Goal: Navigation & Orientation: Find specific page/section

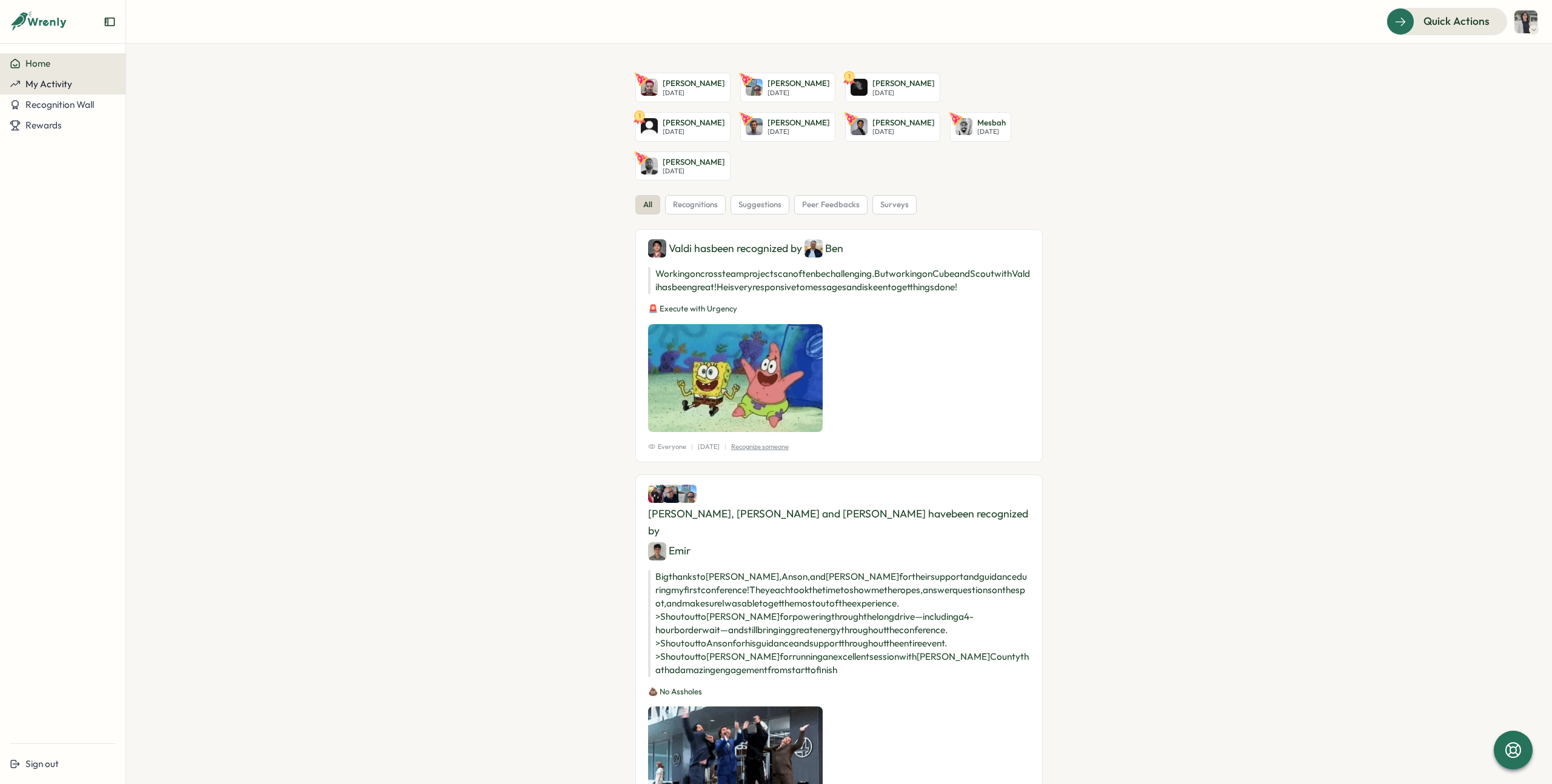
click at [56, 83] on span "My Activity" at bounding box center [48, 83] width 47 height 11
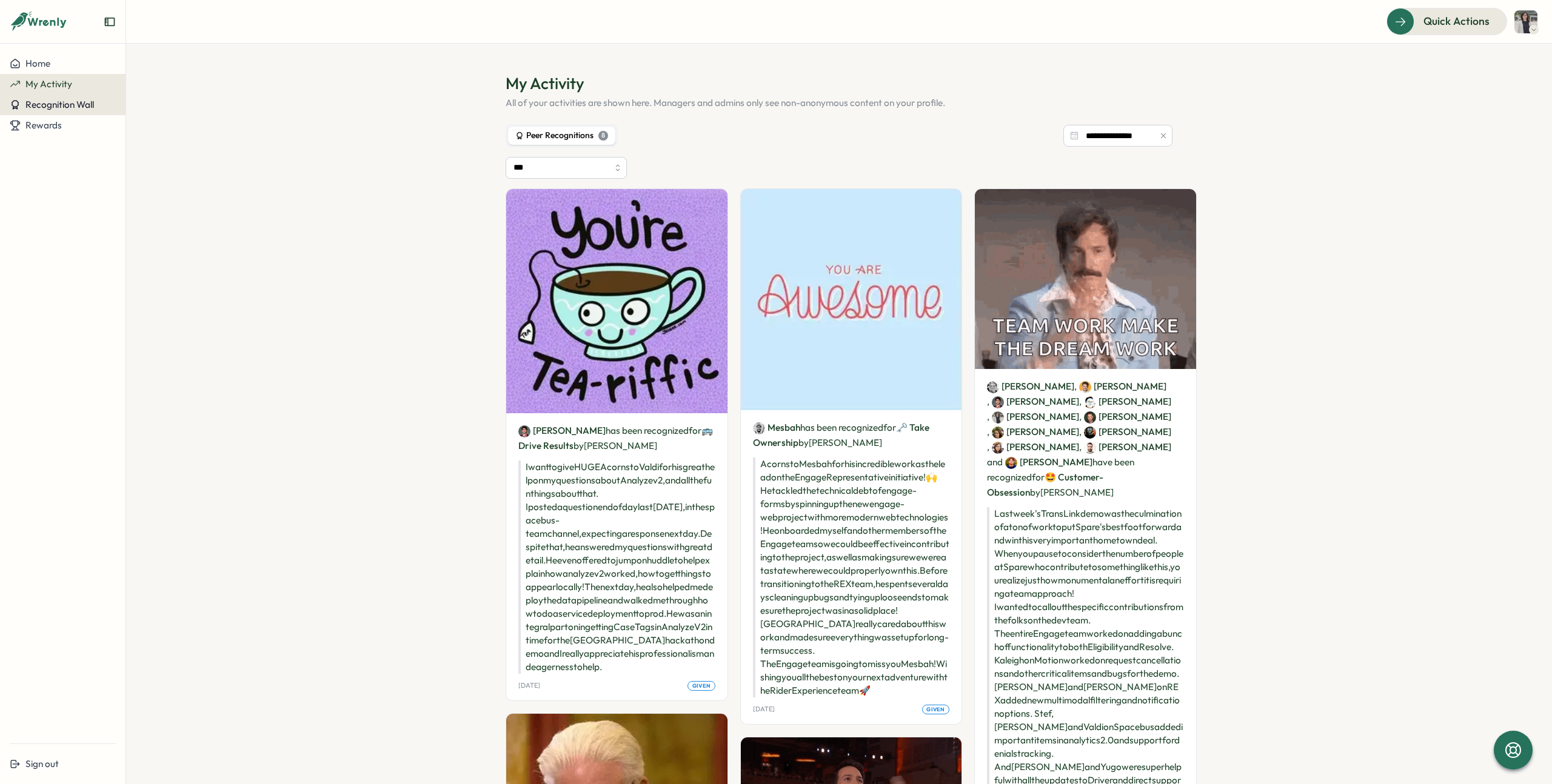
click at [66, 97] on button "Recognition Wall" at bounding box center [63, 105] width 125 height 21
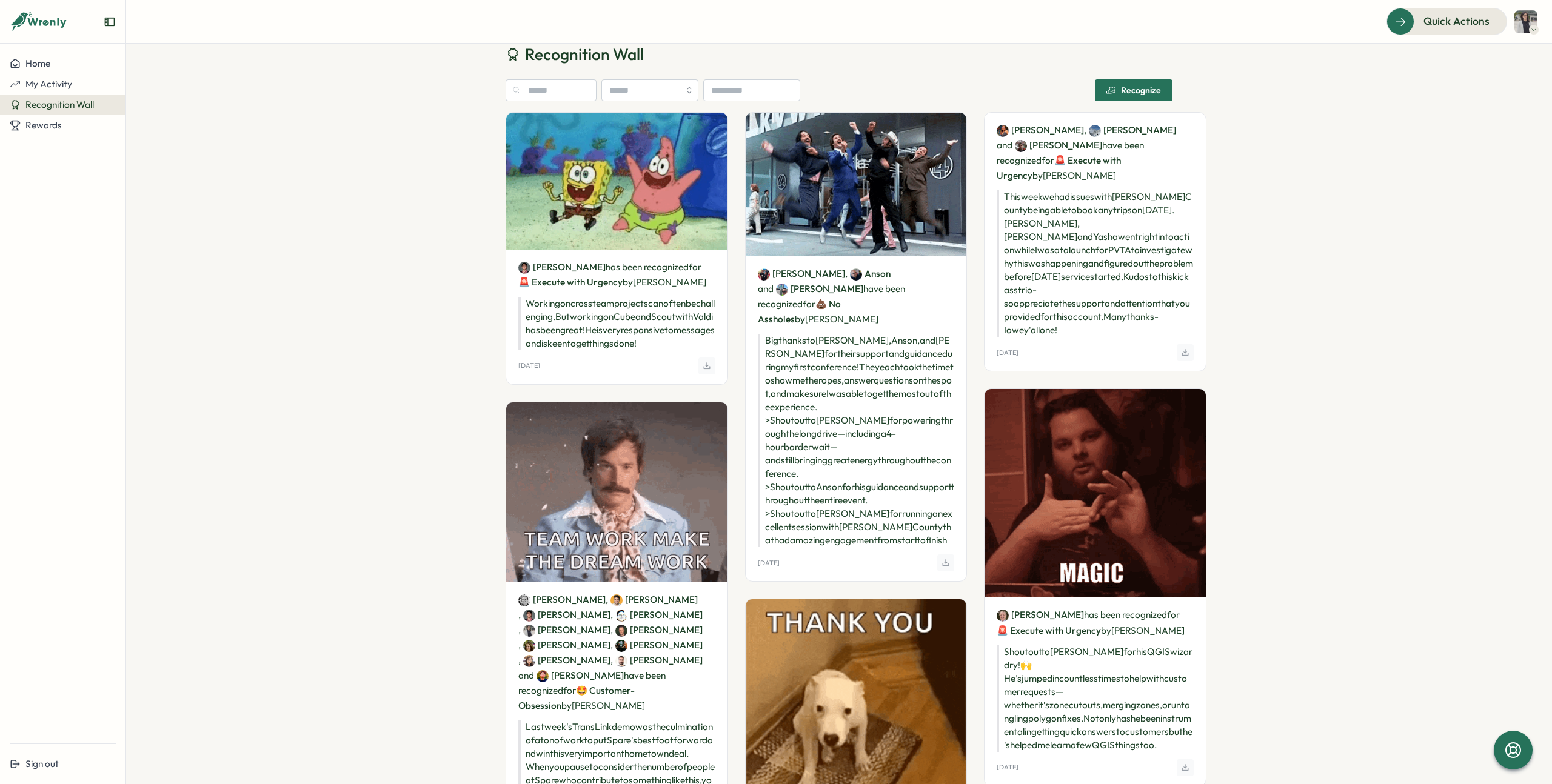
scroll to position [31, 0]
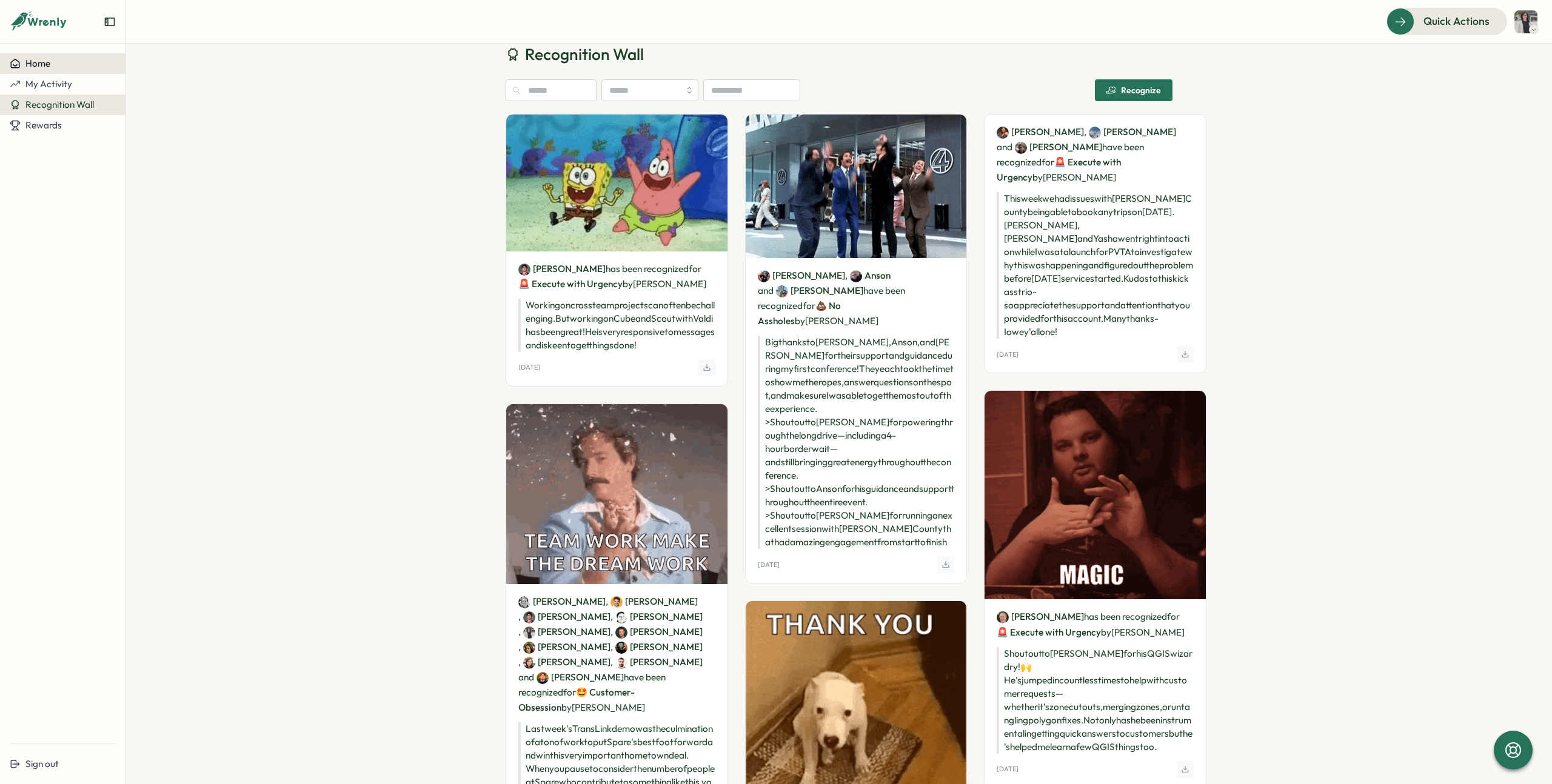
click at [31, 62] on span "Home" at bounding box center [37, 63] width 25 height 11
